Goal: Task Accomplishment & Management: Use online tool/utility

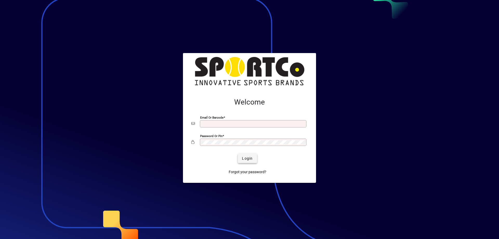
type input "**********"
click at [247, 159] on span "Login" at bounding box center [247, 158] width 11 height 5
